Goal: Task Accomplishment & Management: Complete application form

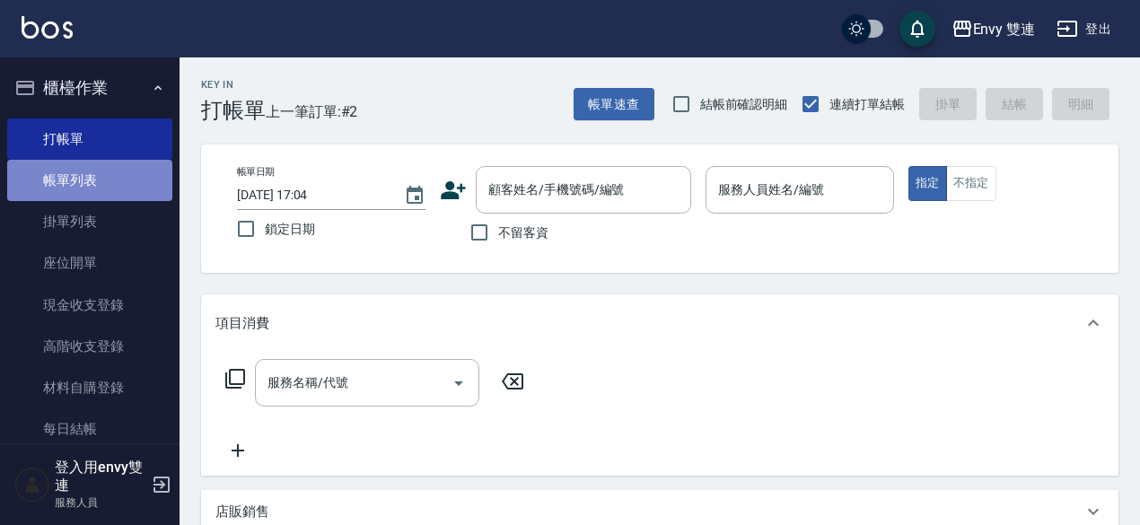
click at [100, 180] on link "帳單列表" at bounding box center [89, 180] width 165 height 41
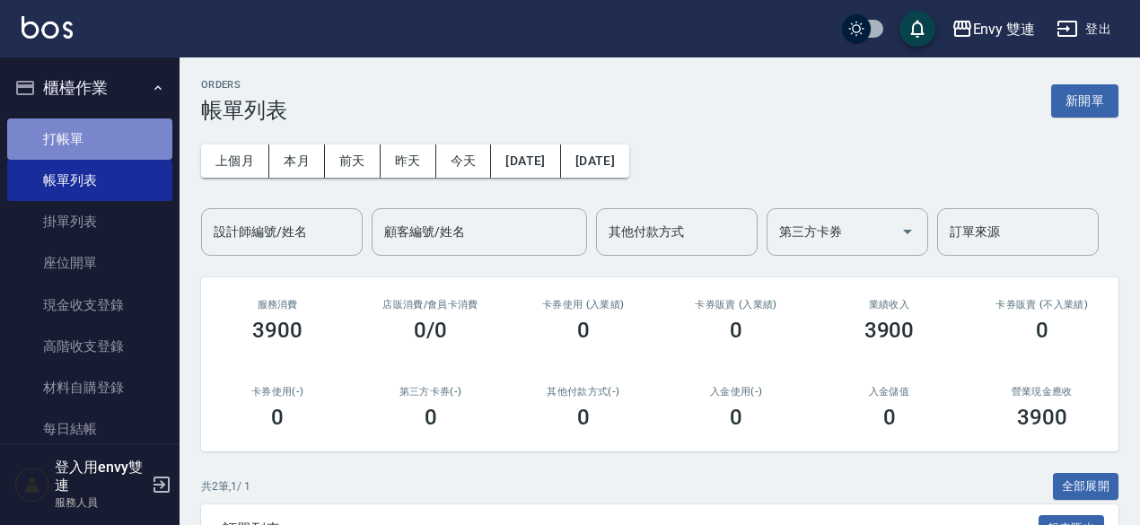
click at [120, 134] on link "打帳單" at bounding box center [89, 138] width 165 height 41
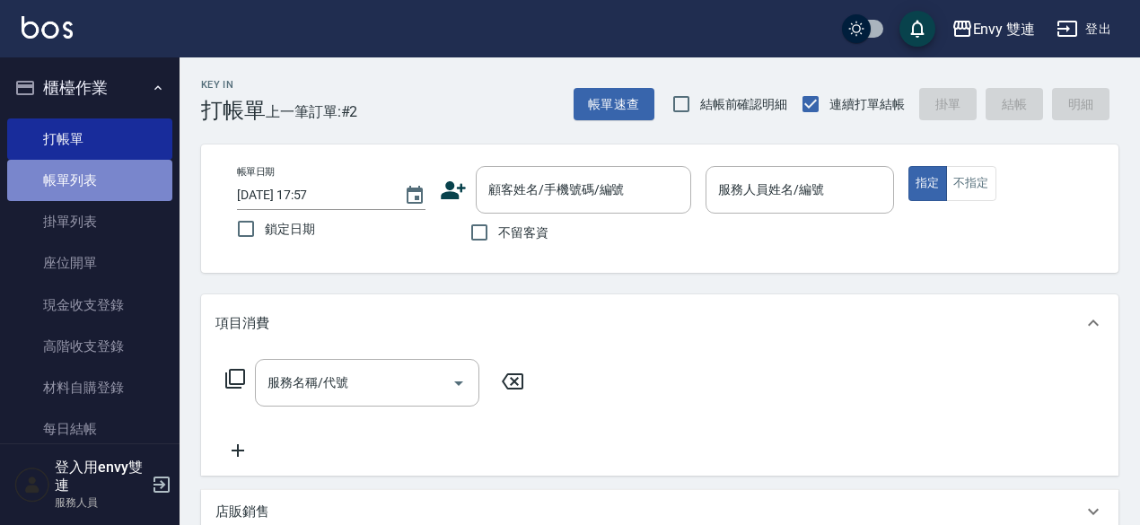
click at [92, 183] on link "帳單列表" at bounding box center [89, 180] width 165 height 41
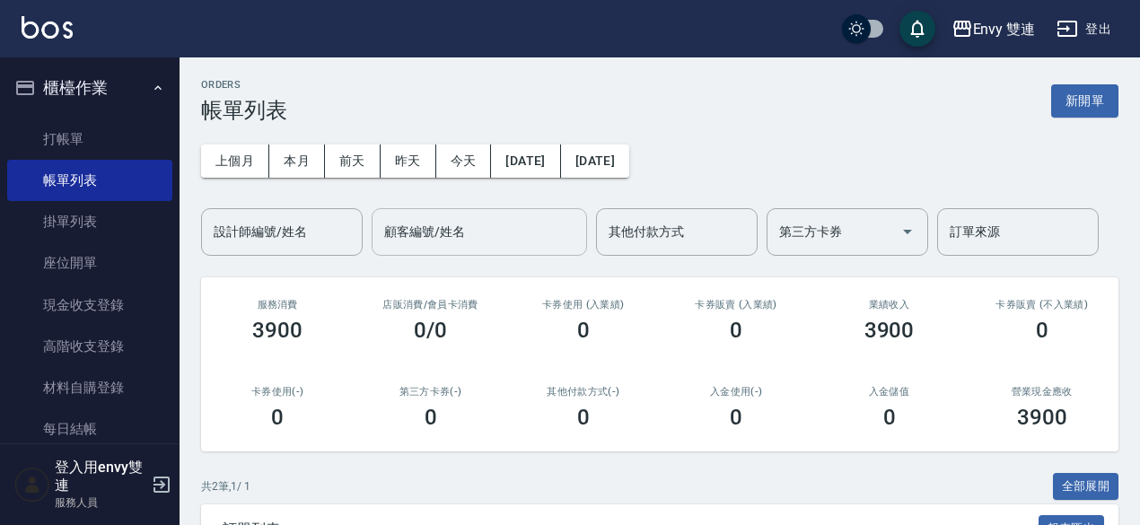
scroll to position [240, 0]
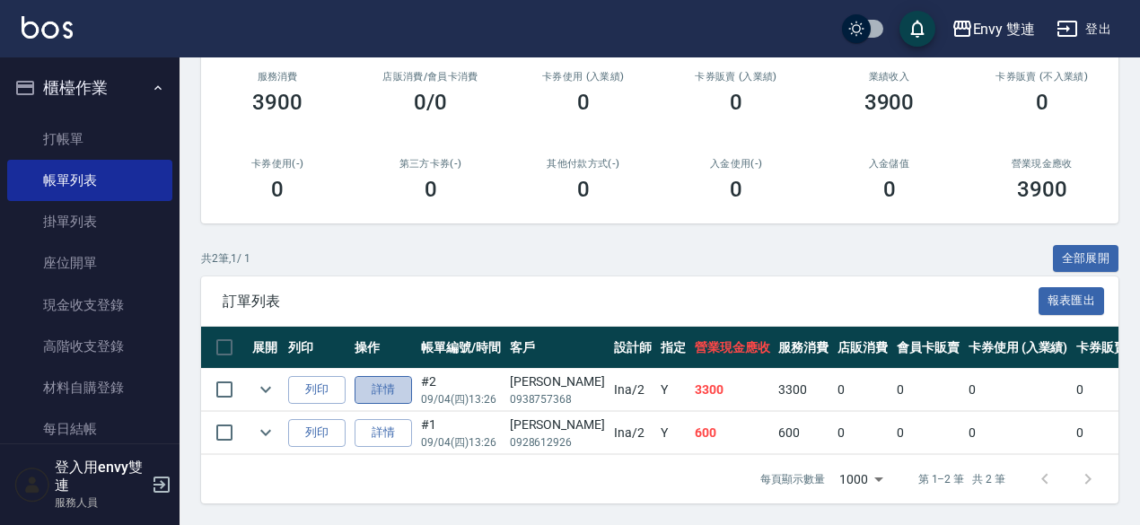
click at [385, 387] on link "詳情" at bounding box center [382, 390] width 57 height 28
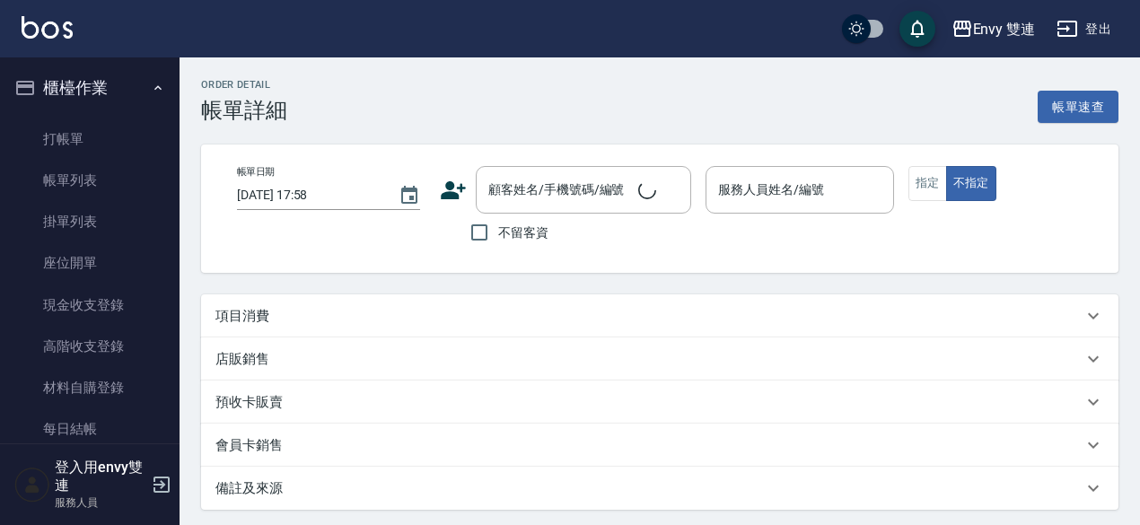
type input "[DATE] 13:26"
type input "Ina-2"
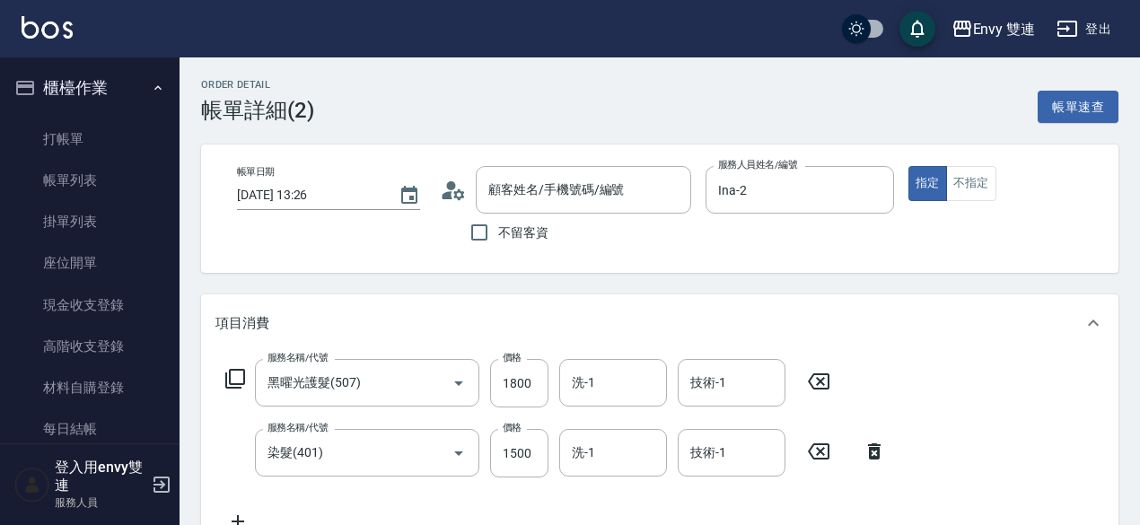
type input "黑曜光護髮(507)"
type input "染髮(401)"
type input "[PERSON_NAME]/0938757368/"
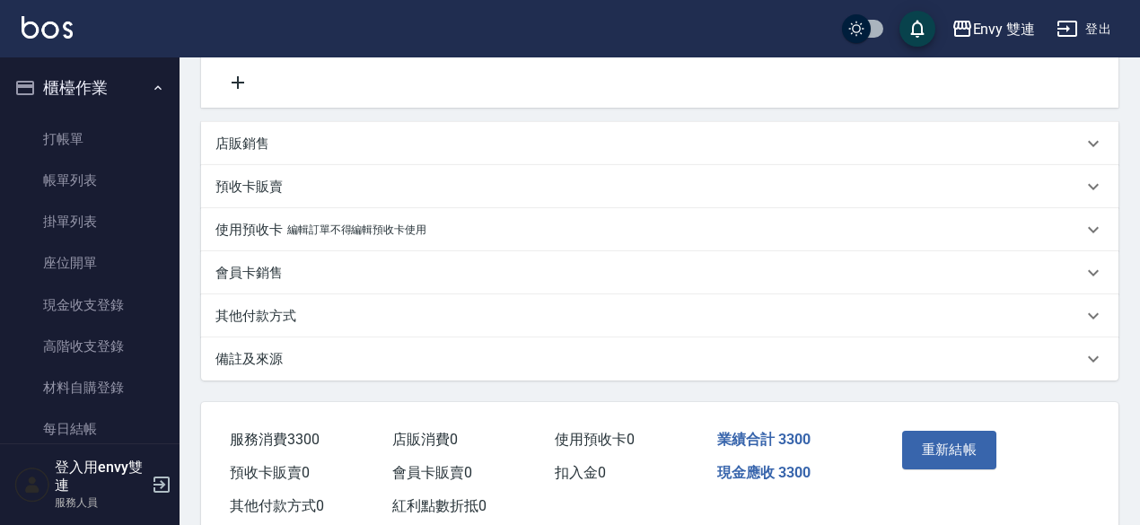
scroll to position [435, 0]
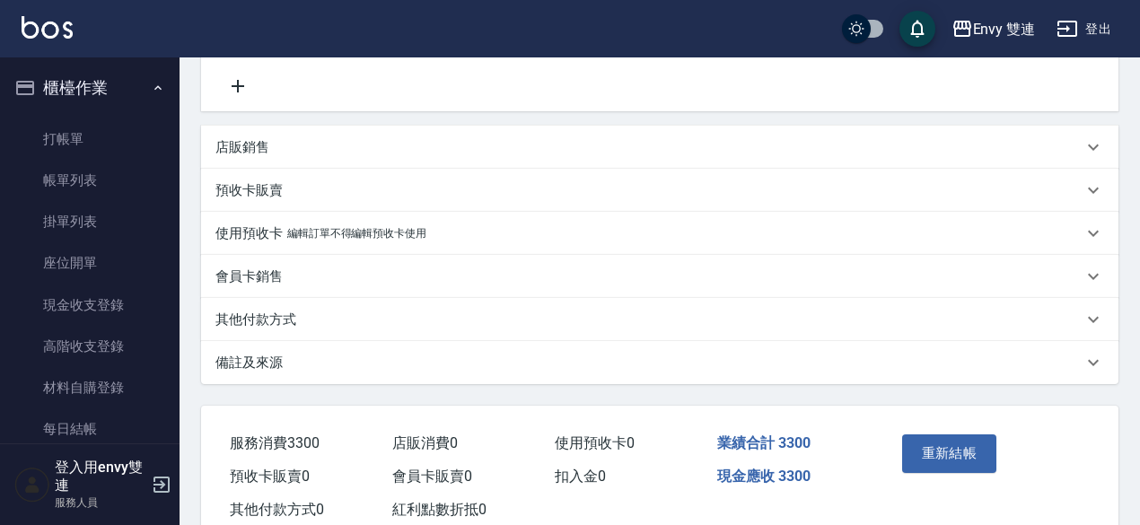
click at [474, 324] on div "其他付款方式" at bounding box center [648, 319] width 867 height 19
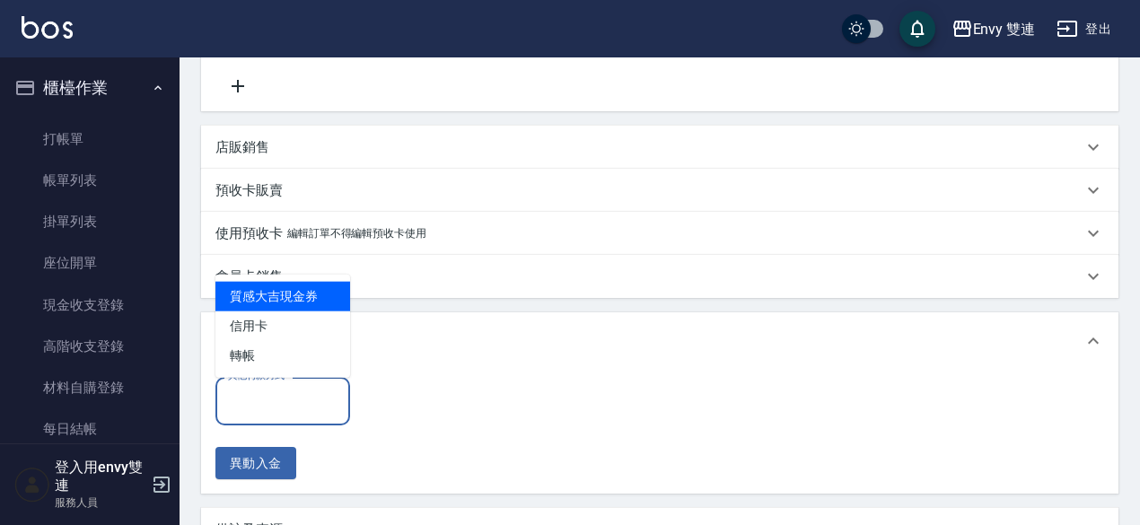
click at [303, 398] on input "其他付款方式" at bounding box center [282, 400] width 118 height 31
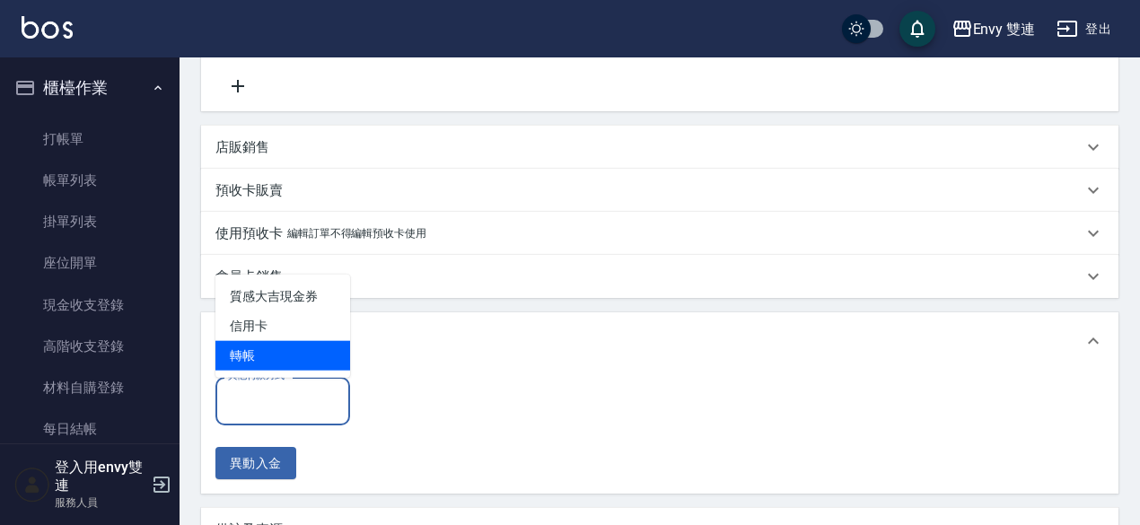
click at [320, 361] on span "轉帳" at bounding box center [282, 356] width 135 height 30
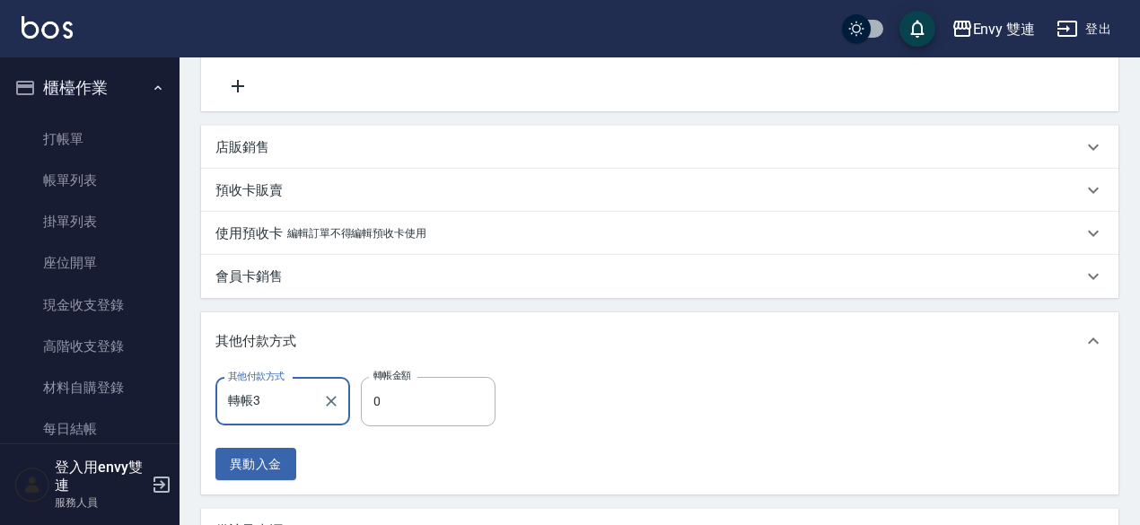
type input "轉帳"
click at [433, 390] on input "0" at bounding box center [428, 401] width 135 height 48
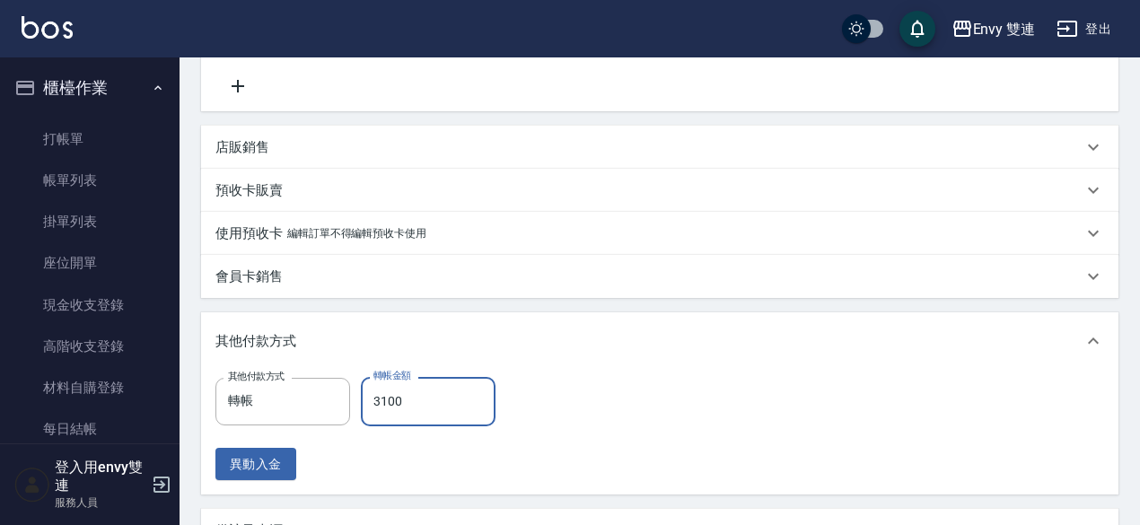
scroll to position [653, 0]
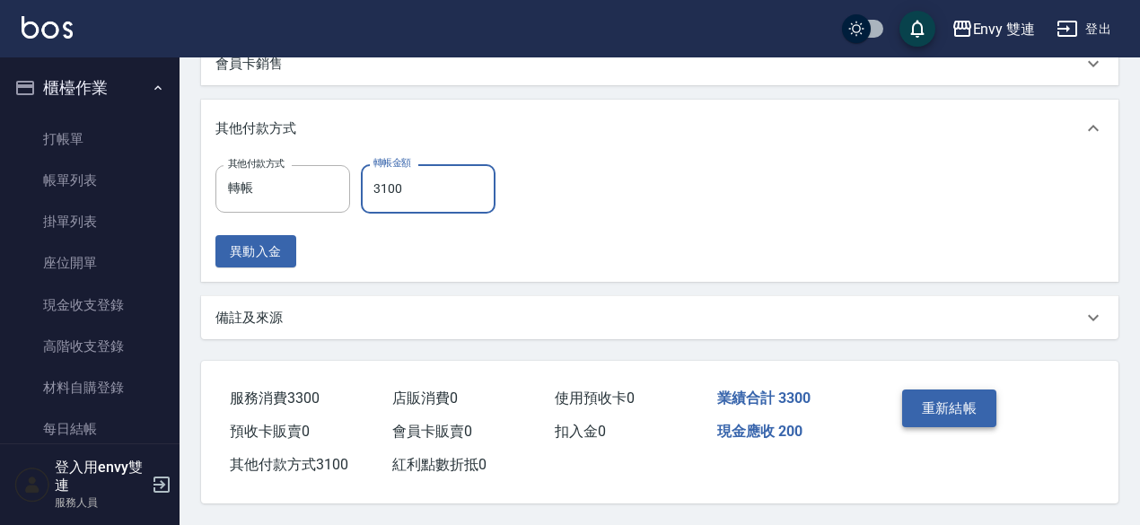
type input "3100"
click at [960, 389] on button "重新結帳" at bounding box center [949, 408] width 95 height 38
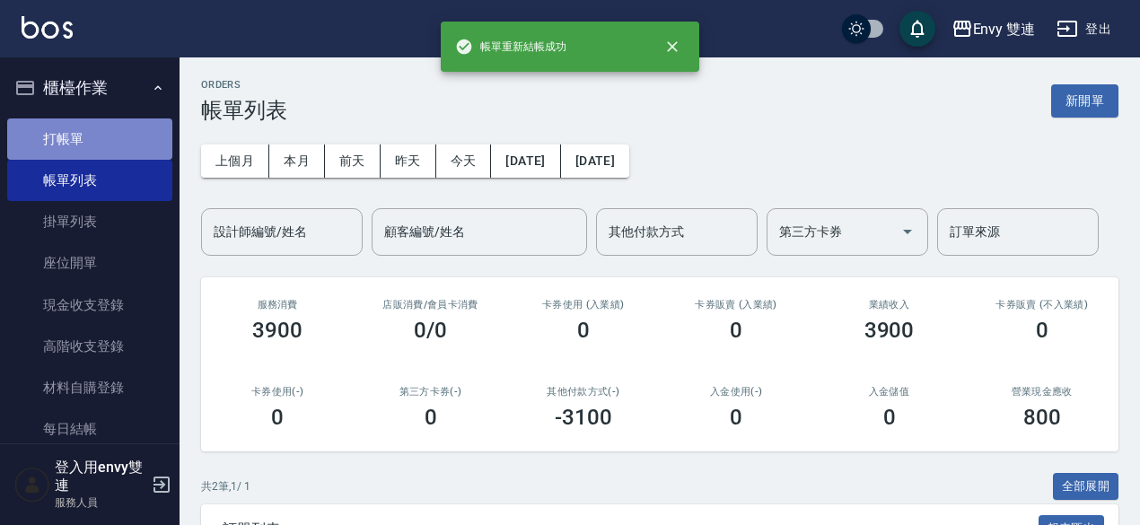
click at [102, 140] on link "打帳單" at bounding box center [89, 138] width 165 height 41
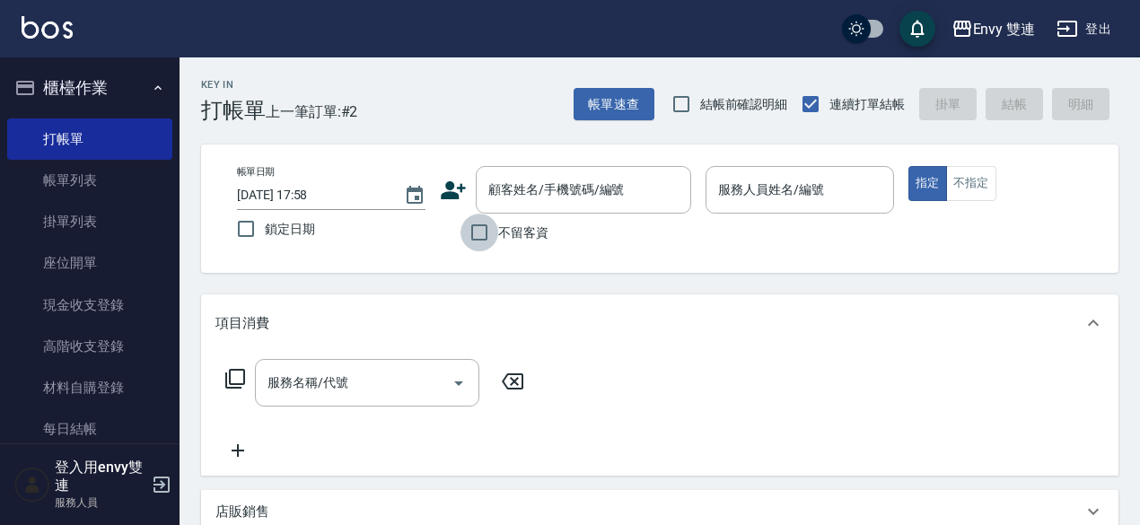
click at [485, 234] on input "不留客資" at bounding box center [479, 233] width 38 height 38
checkbox input "true"
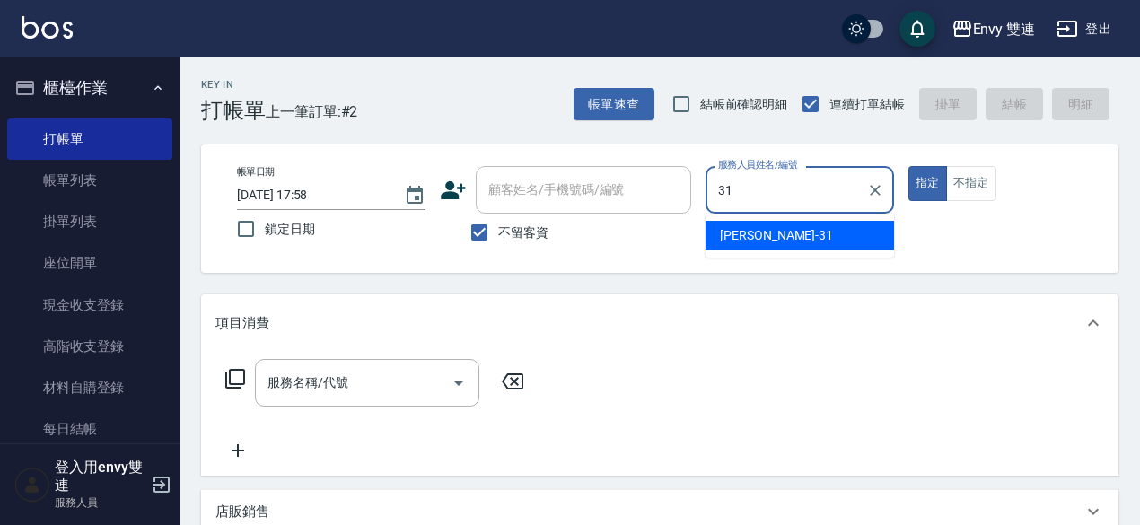
type input "Lina-31"
type button "true"
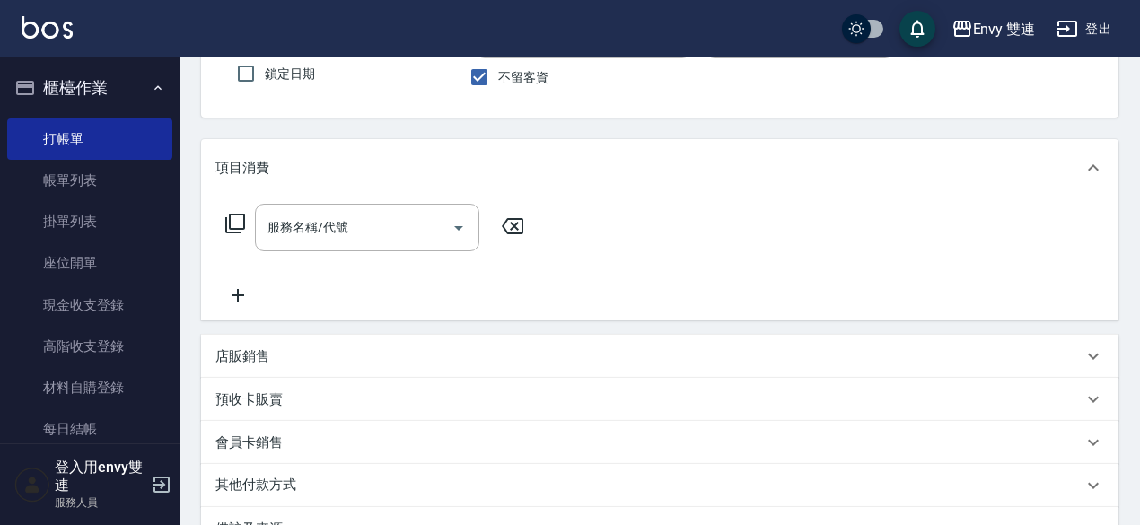
scroll to position [156, 0]
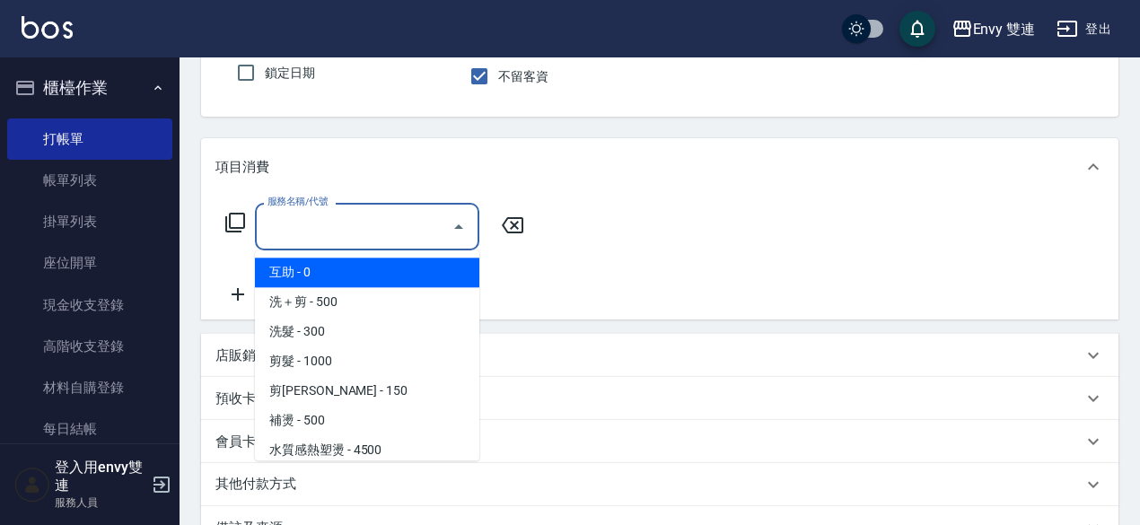
click at [336, 228] on input "服務名稱/代號" at bounding box center [353, 226] width 181 height 31
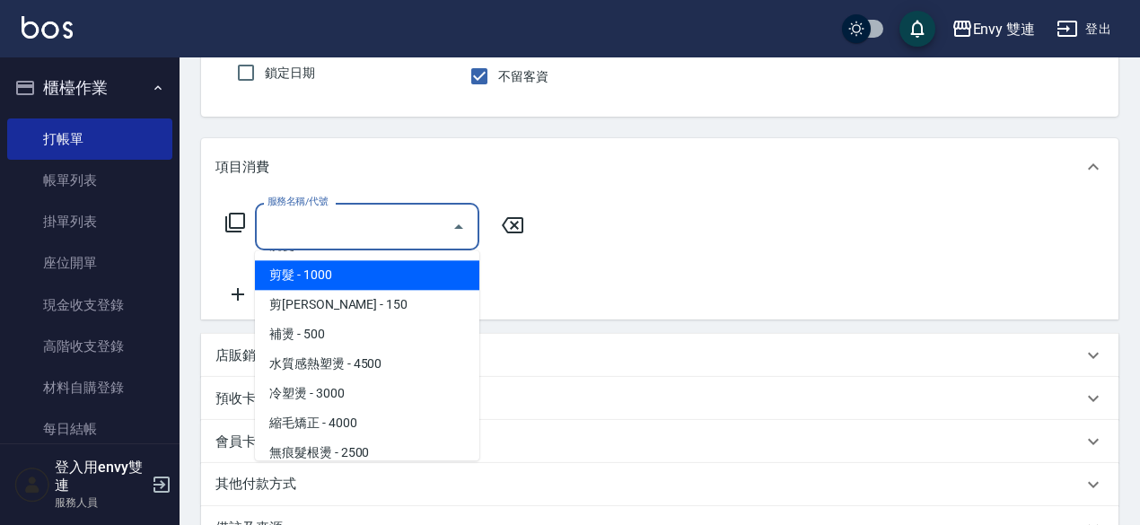
scroll to position [142, 0]
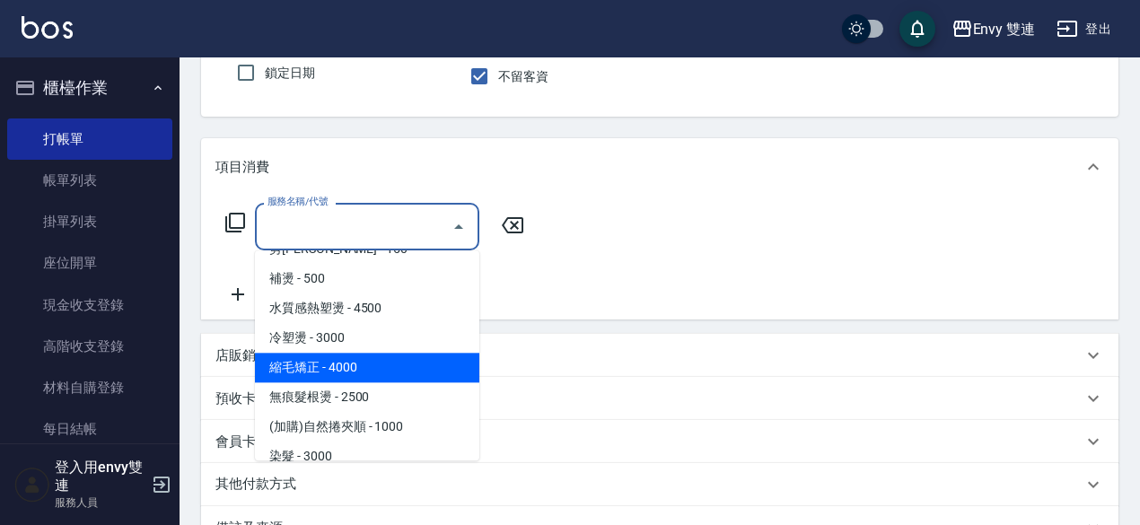
click at [370, 373] on span "縮毛矯正 - 4000" at bounding box center [367, 368] width 224 height 30
type input "縮毛矯正 (304)"
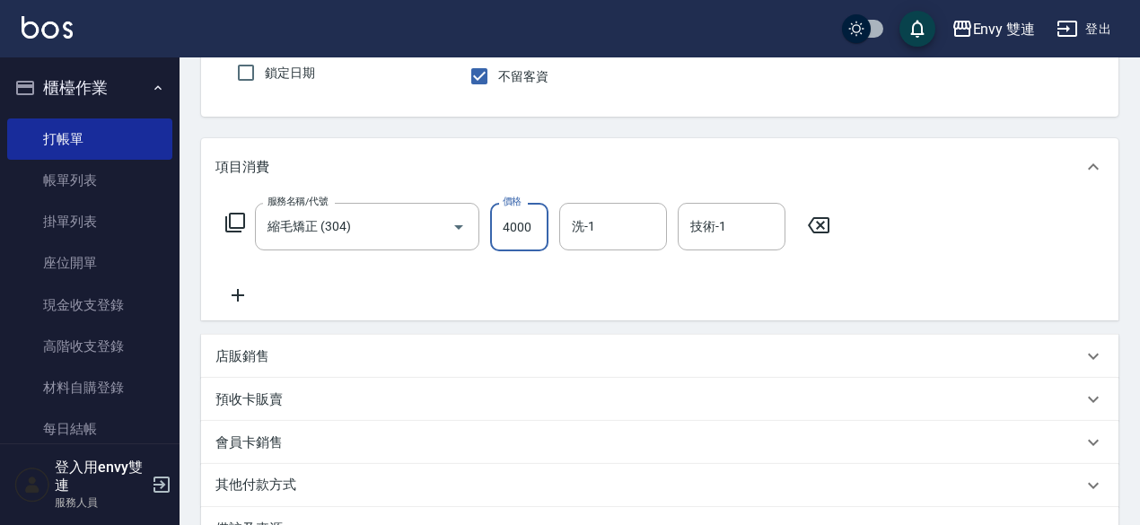
click at [524, 223] on input "4000" at bounding box center [519, 227] width 58 height 48
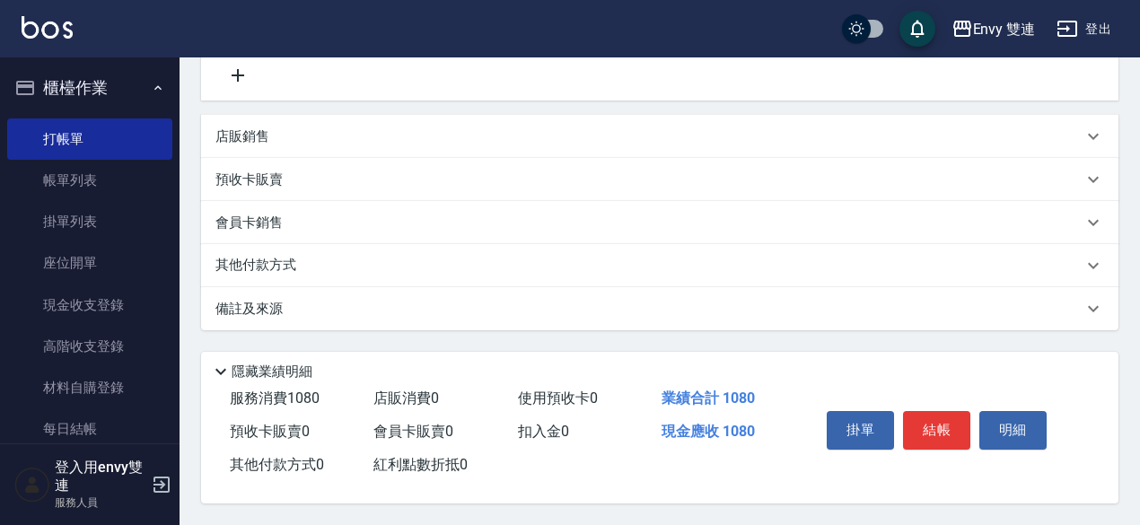
type input "1080"
click at [272, 248] on div "其他付款方式" at bounding box center [659, 265] width 917 height 43
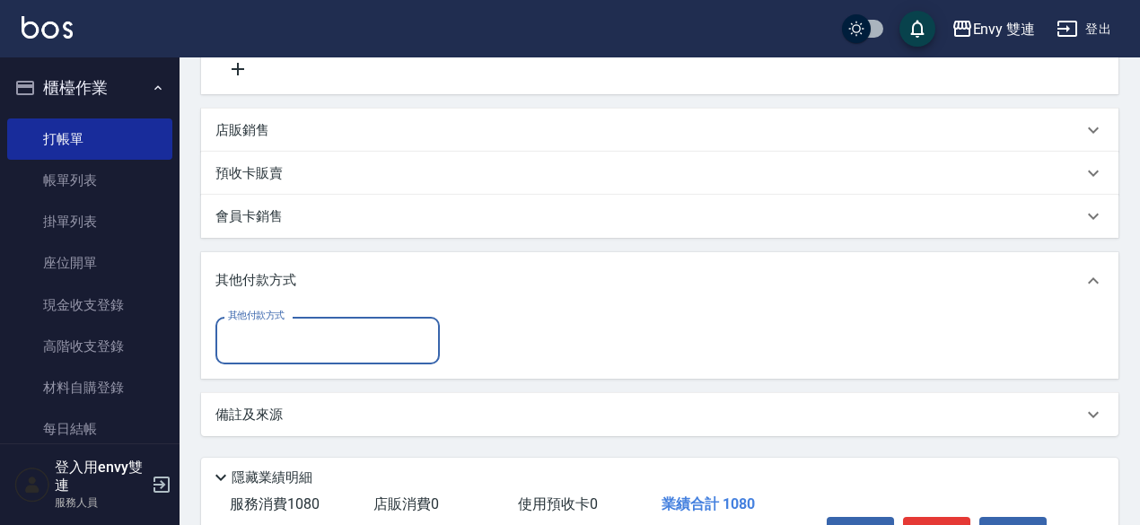
scroll to position [0, 0]
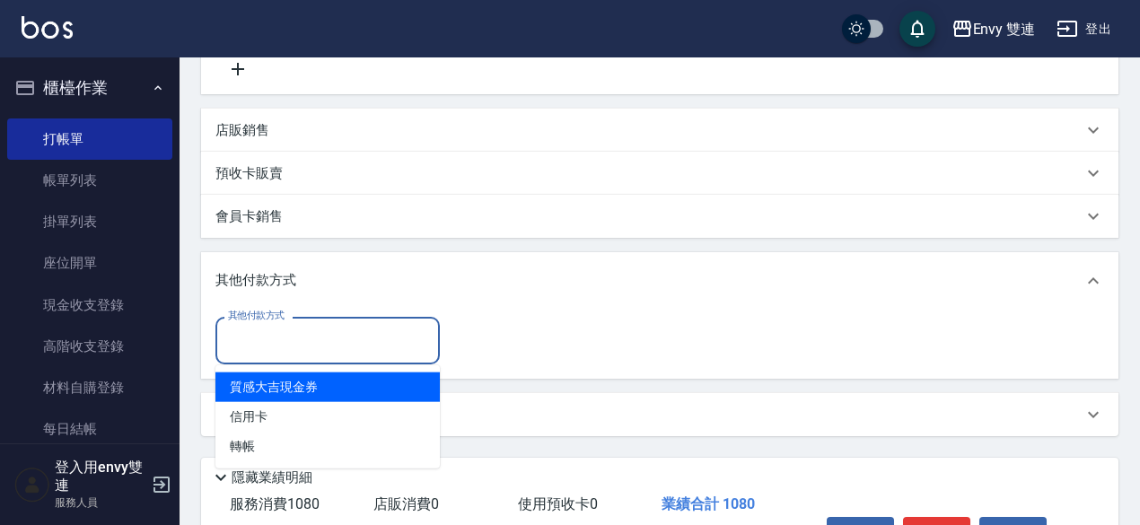
click at [296, 338] on input "其他付款方式" at bounding box center [327, 340] width 208 height 31
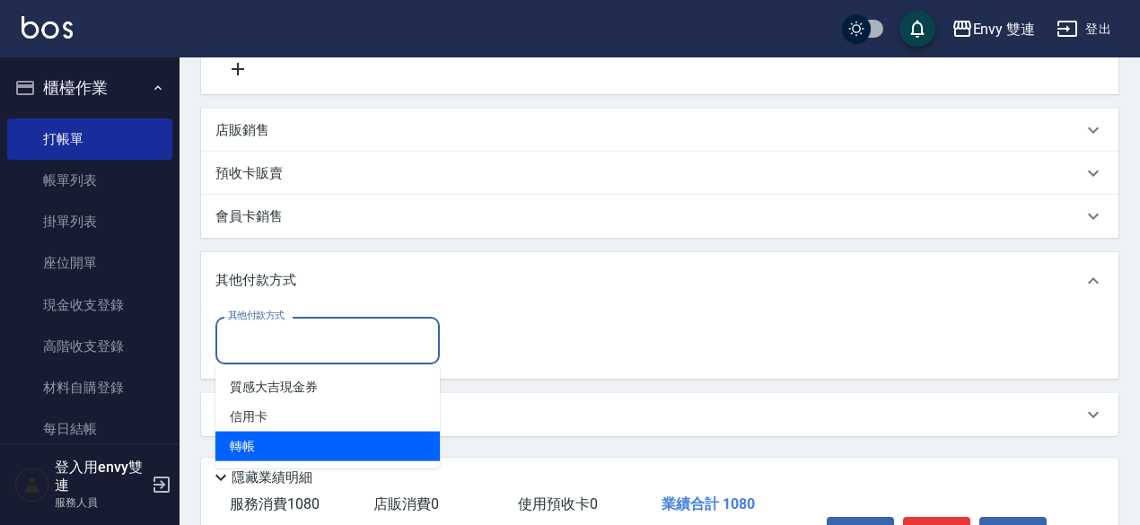
click at [294, 442] on span "轉帳" at bounding box center [327, 447] width 224 height 30
type input "轉帳"
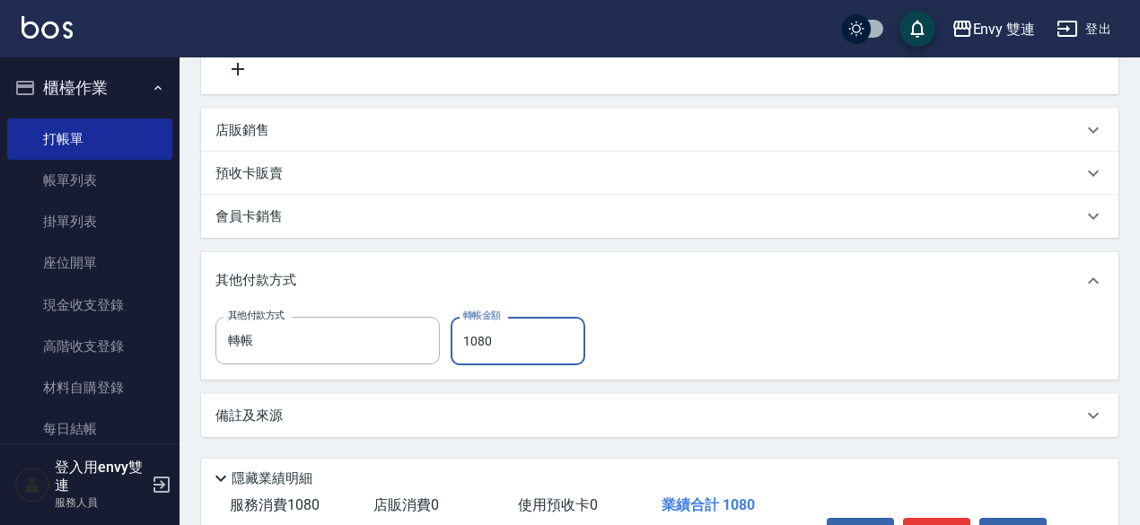
scroll to position [495, 0]
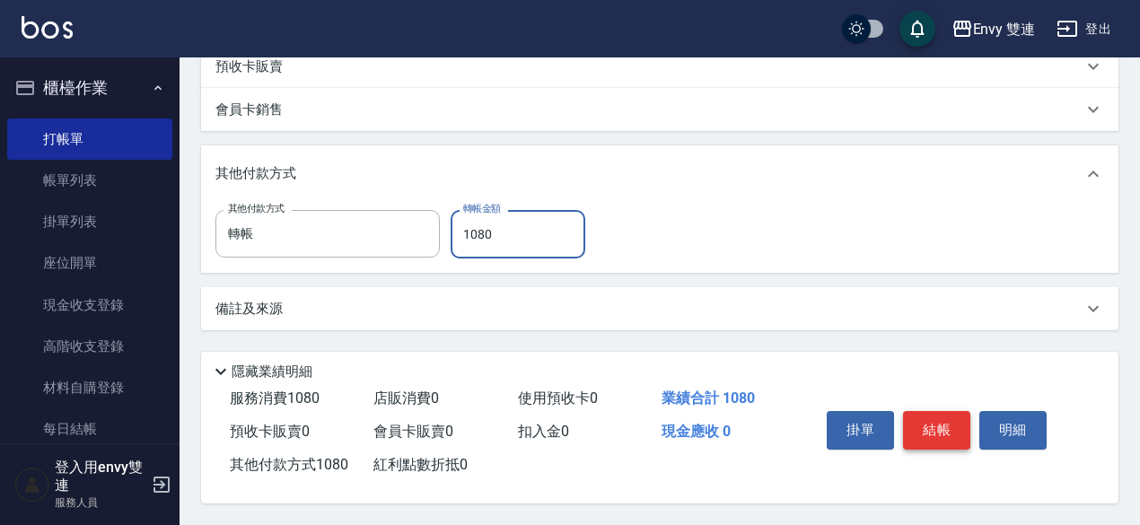
type input "1080"
click at [923, 428] on button "結帳" at bounding box center [936, 430] width 67 height 38
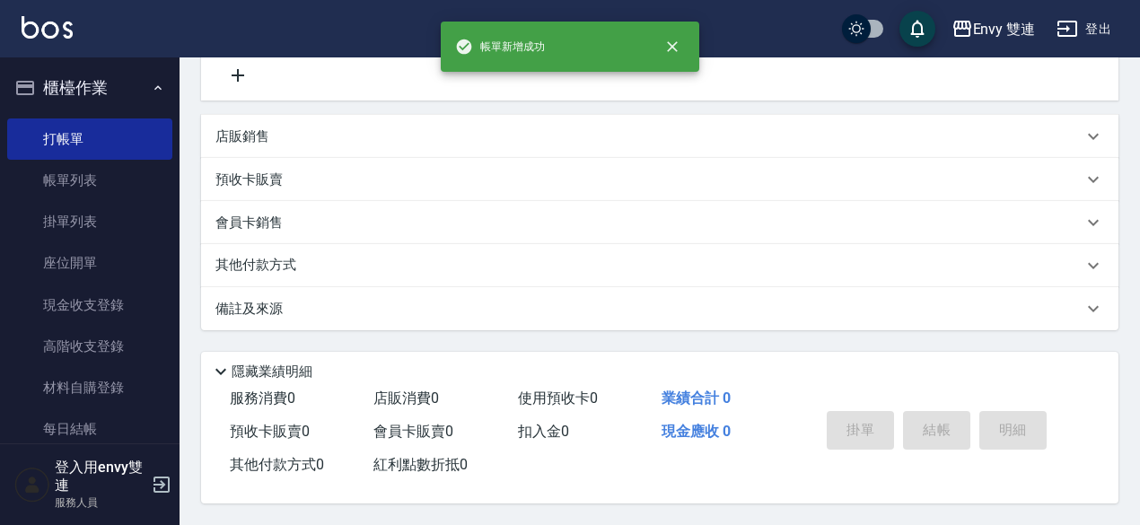
scroll to position [0, 0]
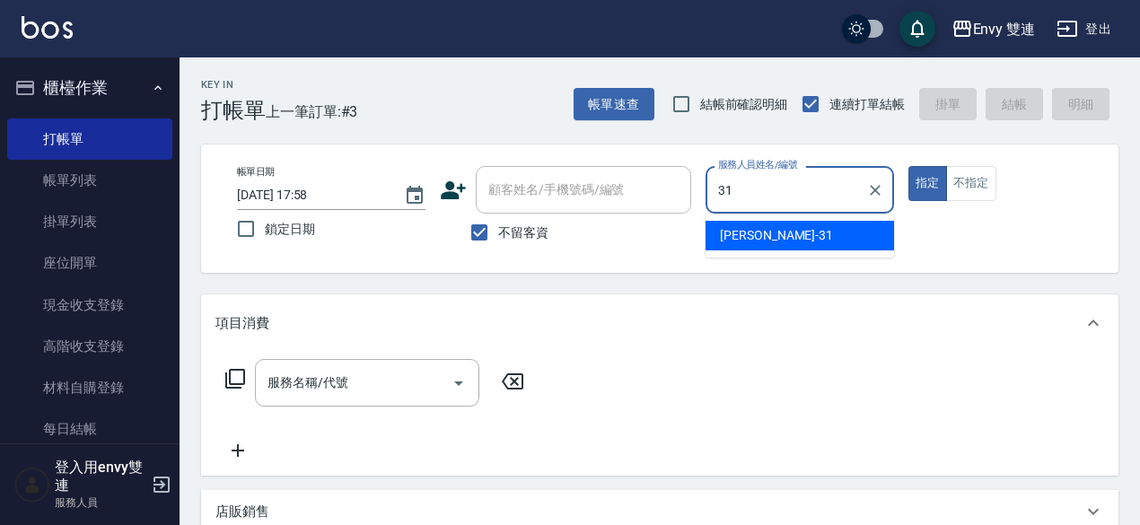
type input "Lina-31"
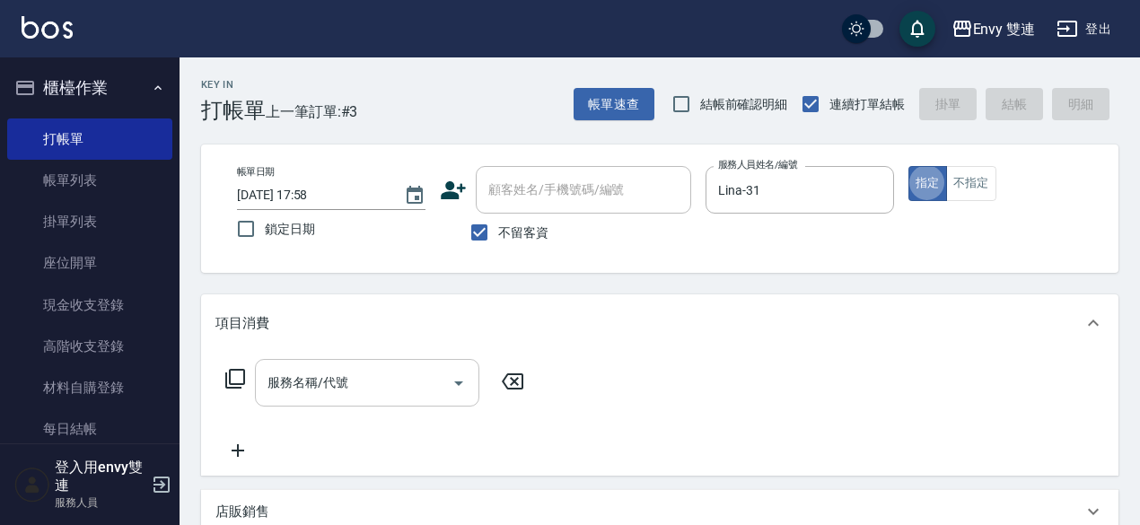
click at [342, 359] on div "服務名稱/代號" at bounding box center [367, 383] width 224 height 48
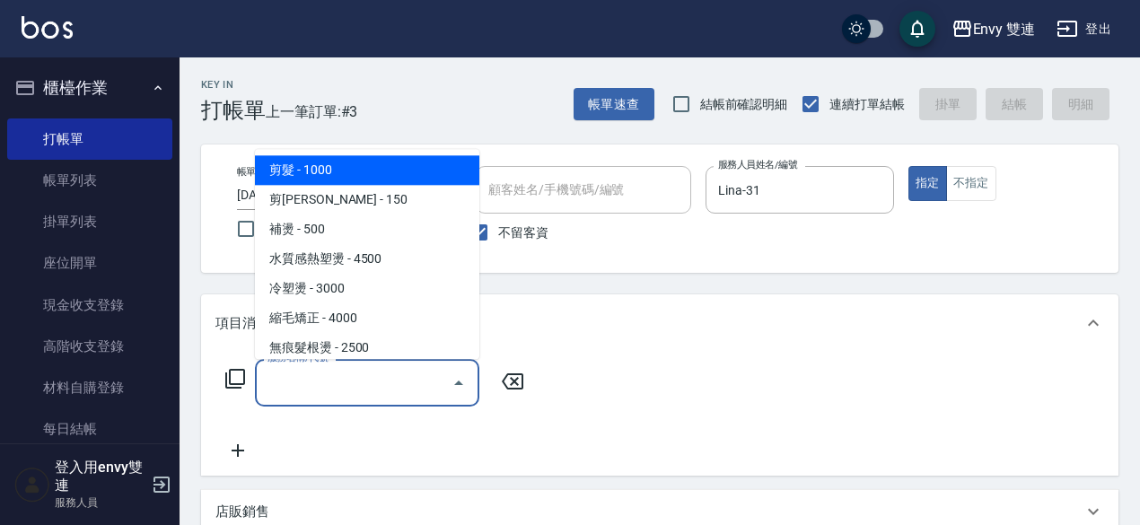
scroll to position [95, 0]
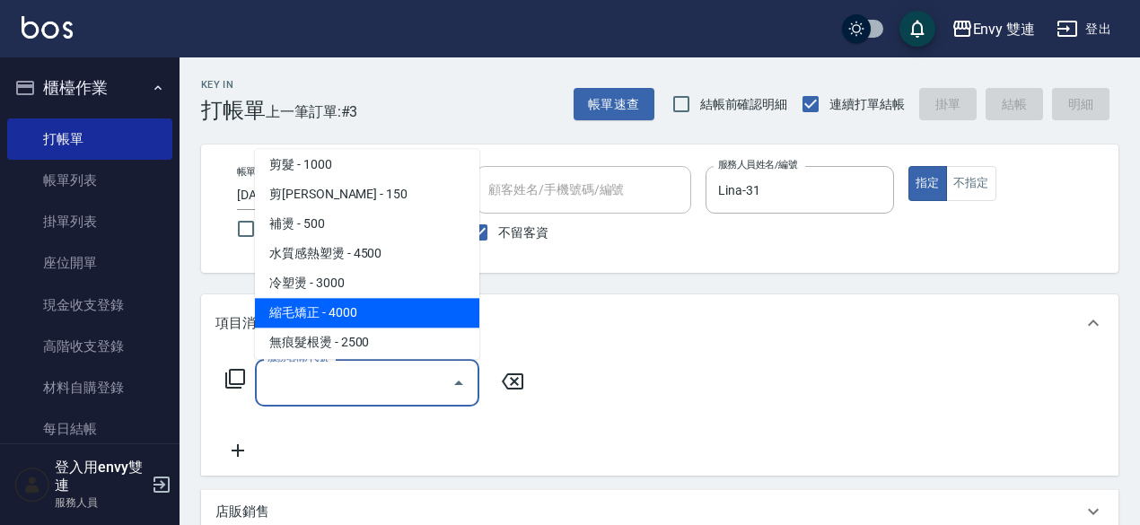
click at [386, 308] on span "縮毛矯正 - 4000" at bounding box center [367, 313] width 224 height 30
type input "縮毛矯正 (304)"
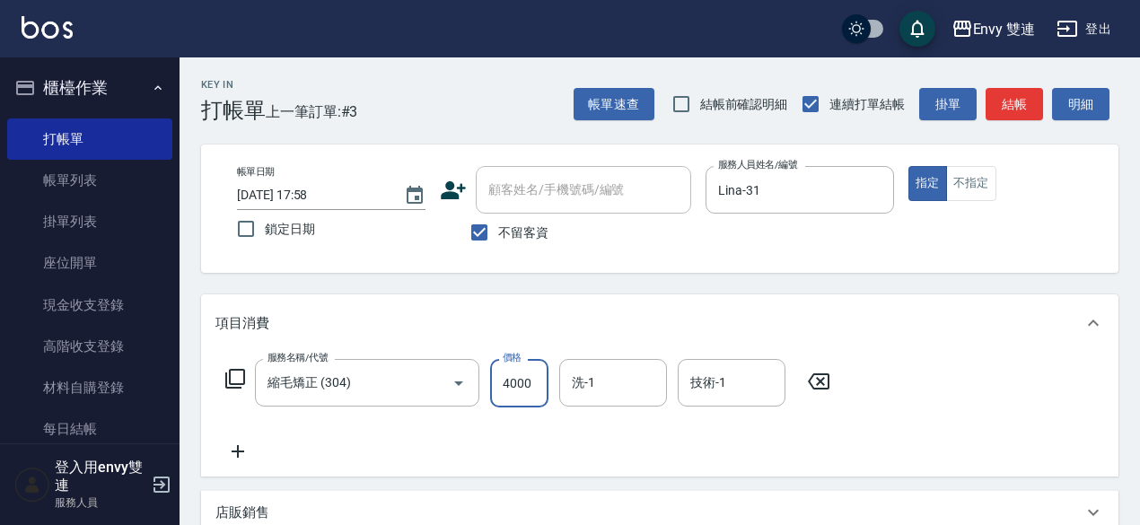
click at [510, 390] on input "4000" at bounding box center [519, 383] width 58 height 48
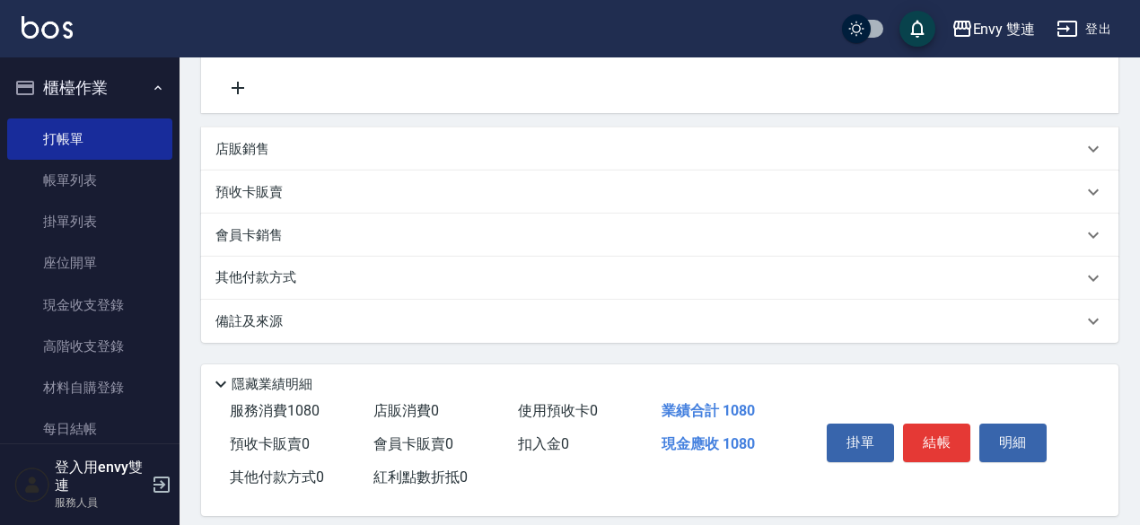
scroll to position [382, 0]
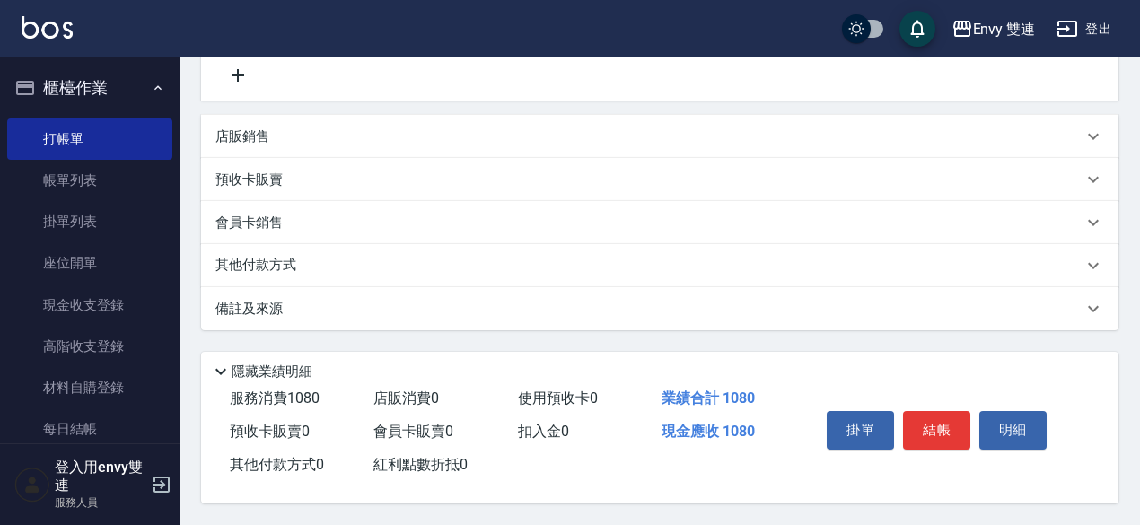
type input "1080"
click at [410, 261] on div "其他付款方式" at bounding box center [648, 266] width 867 height 20
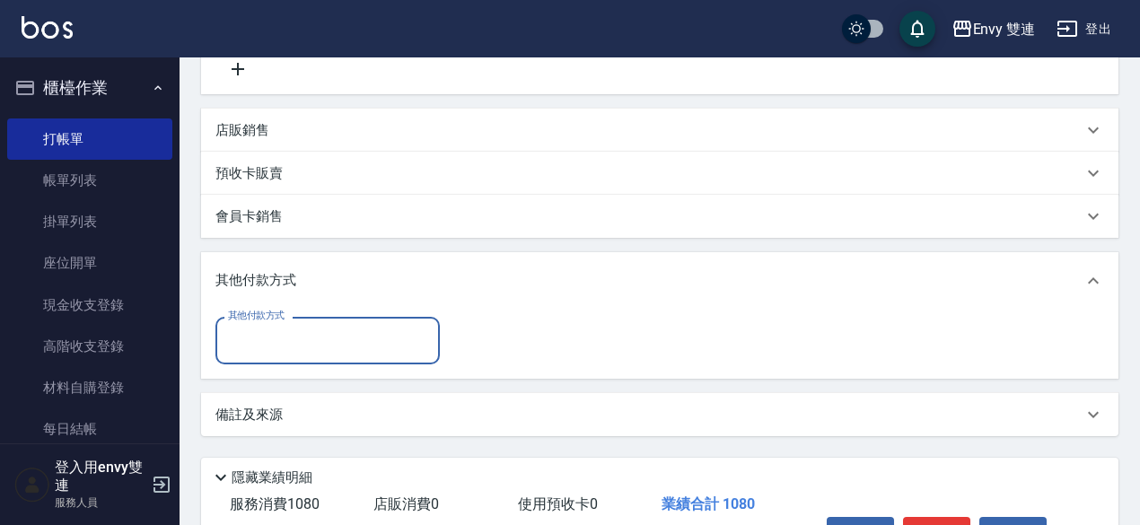
scroll to position [0, 0]
click at [317, 361] on div "其他付款方式" at bounding box center [327, 341] width 224 height 48
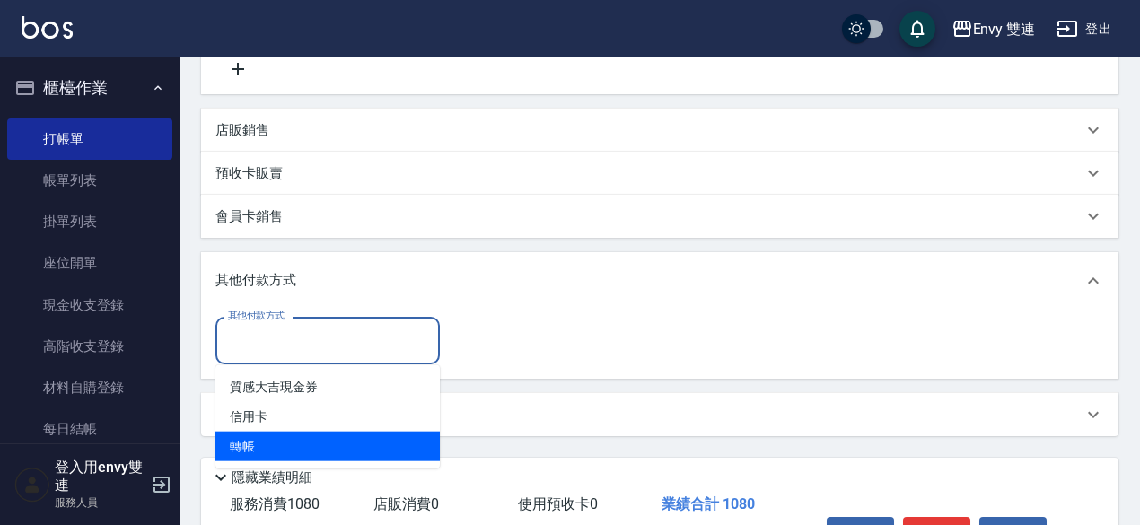
click at [322, 441] on span "轉帳" at bounding box center [327, 447] width 224 height 30
type input "轉帳"
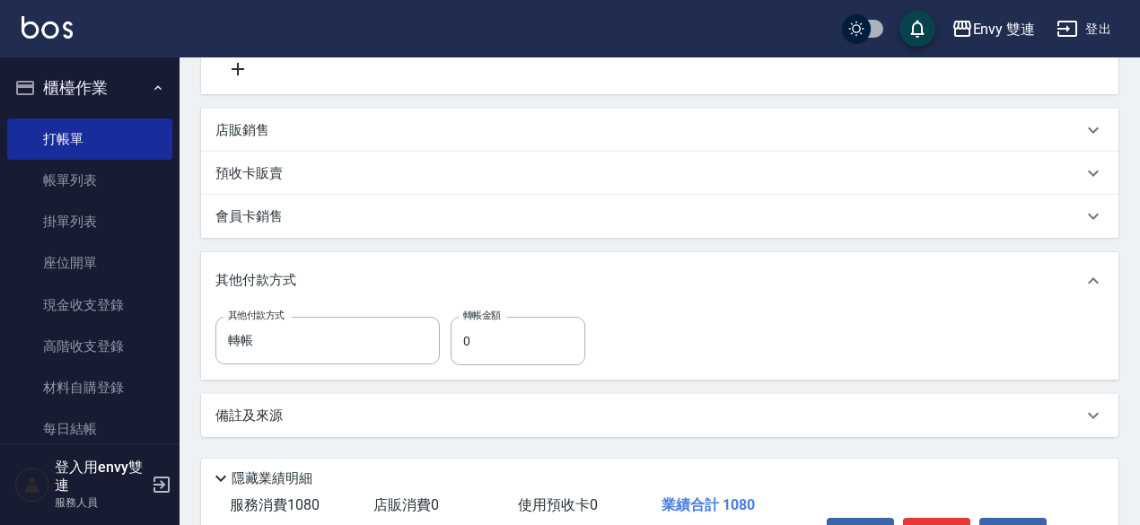
click at [524, 382] on div "項目消費 服務名稱/代號 縮毛矯正 (304) 服務名稱/代號 價格 1080 價格 洗-1 洗-1 技術-1 技術-1 店販銷售 服務人員姓名/編號 服務人…" at bounding box center [659, 174] width 917 height 525
click at [526, 349] on input "0" at bounding box center [517, 341] width 135 height 48
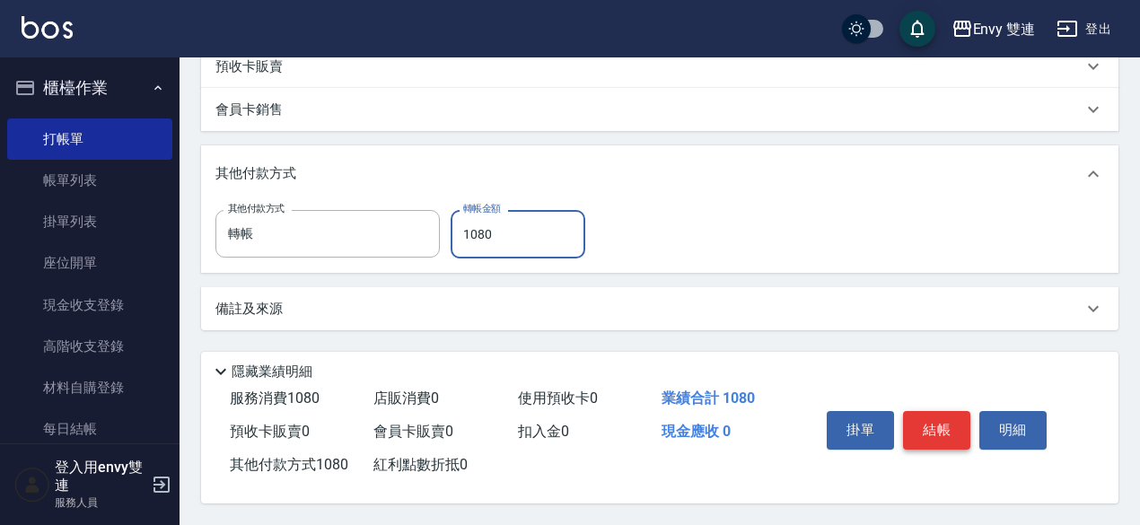
type input "1080"
click at [931, 433] on button "結帳" at bounding box center [936, 430] width 67 height 38
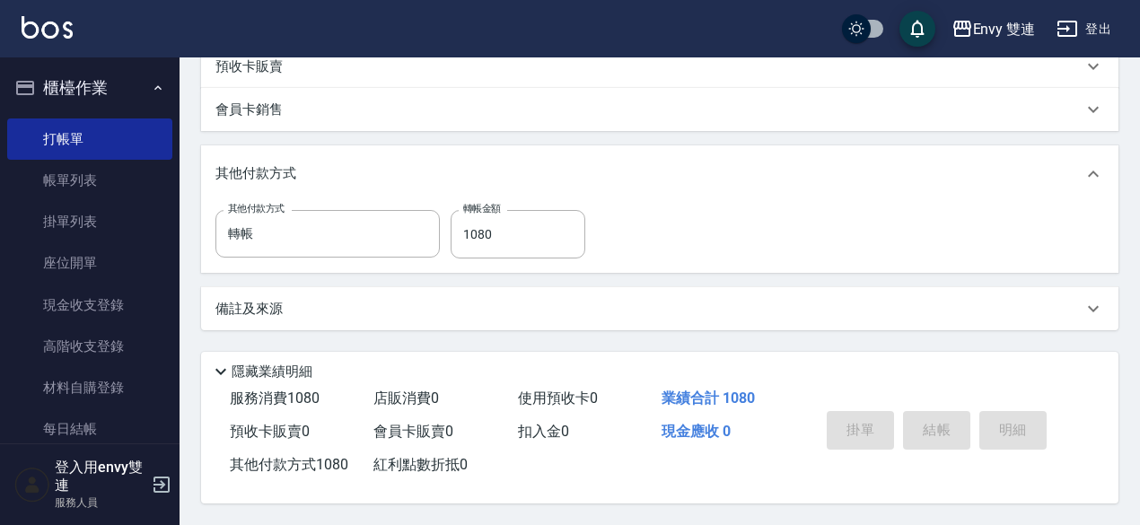
type input "[DATE] 17:59"
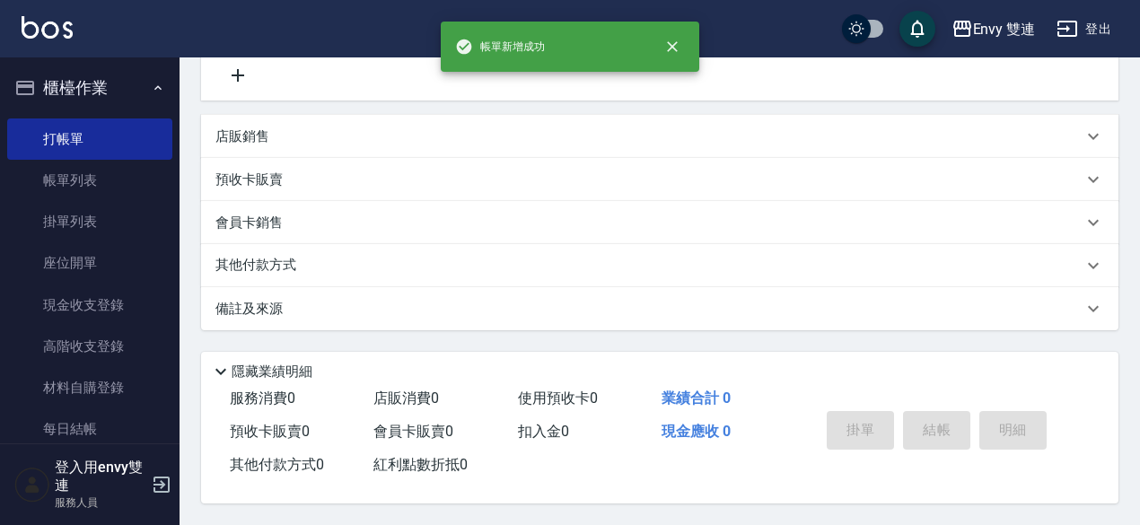
scroll to position [0, 0]
